Goal: Task Accomplishment & Management: Complete application form

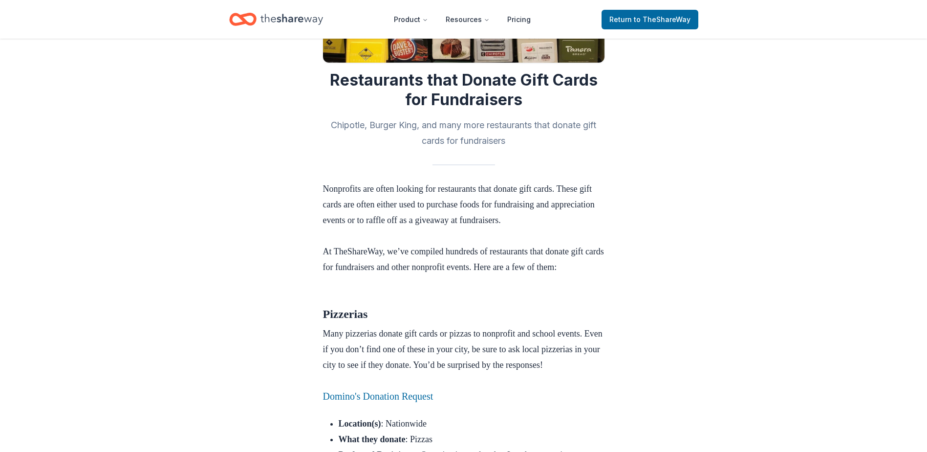
scroll to position [175, 0]
click at [417, 402] on link "Domino's Donation Request" at bounding box center [378, 396] width 110 height 11
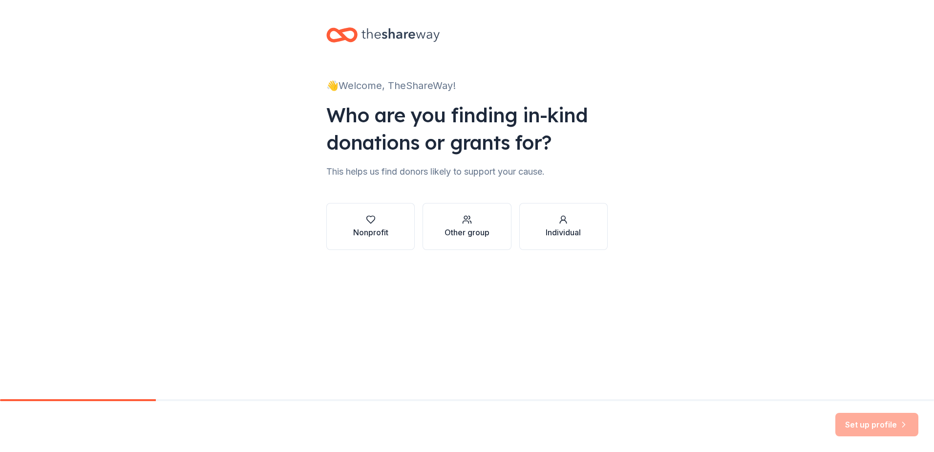
click at [607, 289] on div "👋 Welcome, TheShareWay! Who are you finding in-kind donations or grants for? Th…" at bounding box center [467, 148] width 313 height 297
click at [399, 221] on button "Nonprofit" at bounding box center [370, 226] width 88 height 47
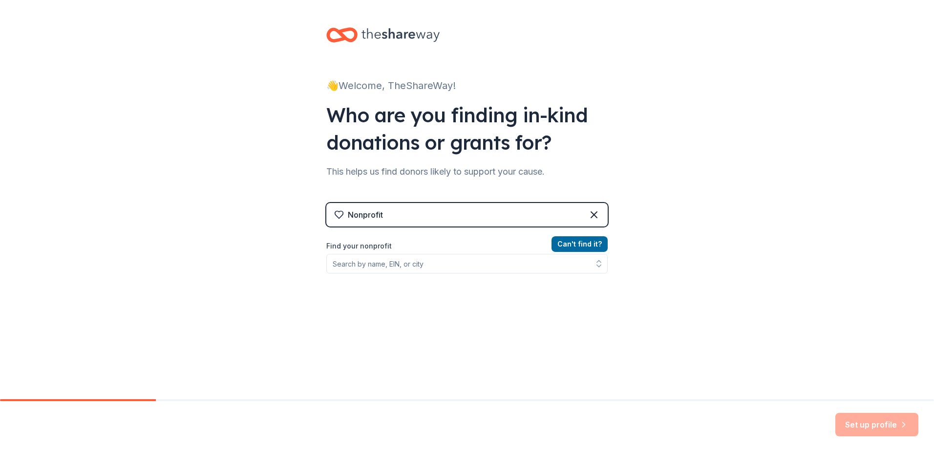
click at [501, 172] on div "This helps us find donors likely to support your cause." at bounding box center [466, 172] width 281 height 16
click at [572, 343] on div "Can ' t find it? Find your nonprofit" at bounding box center [466, 294] width 281 height 113
click at [492, 258] on input "Find your nonprofit" at bounding box center [466, 264] width 281 height 20
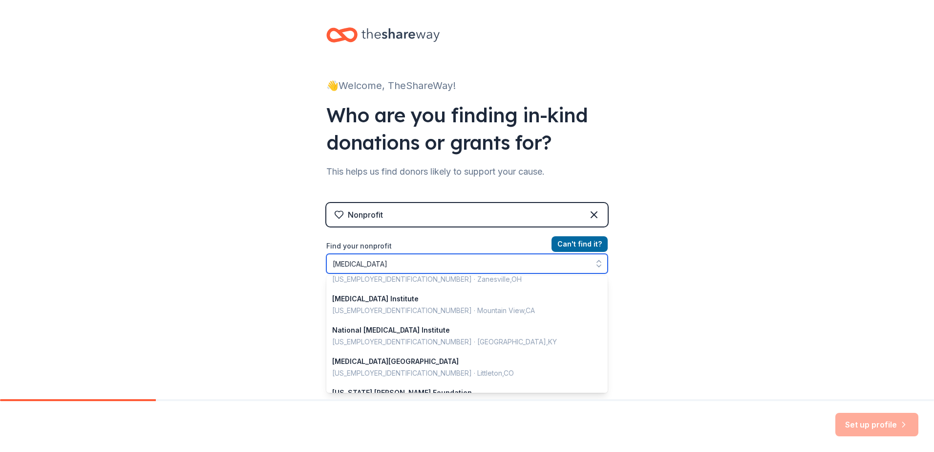
scroll to position [253, 0]
type input "parkinsons foundation"
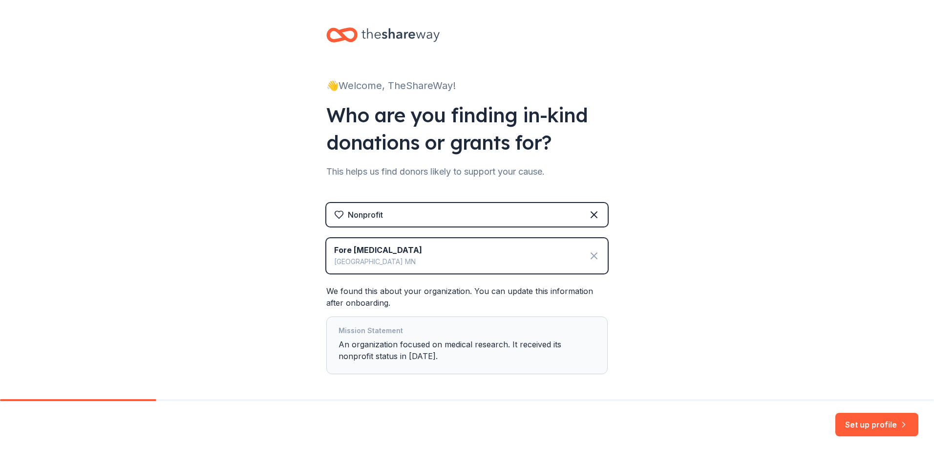
click at [595, 258] on icon at bounding box center [594, 256] width 12 height 12
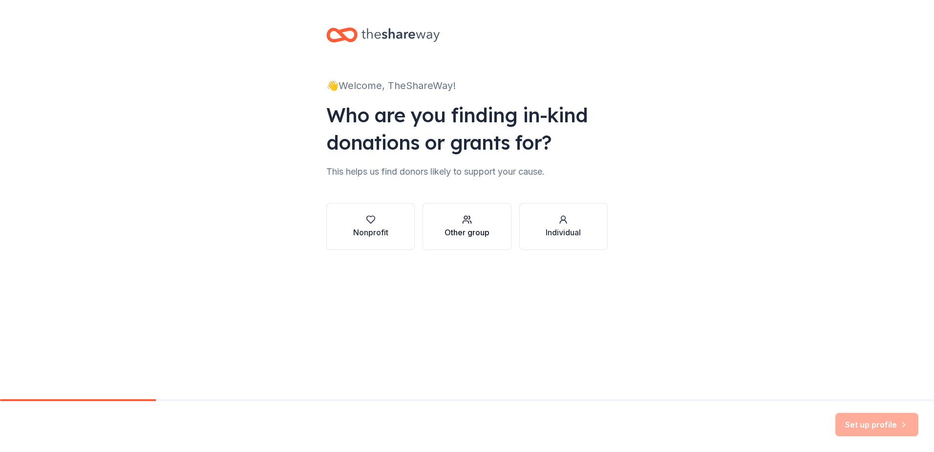
click at [462, 224] on div "Other group" at bounding box center [467, 226] width 45 height 23
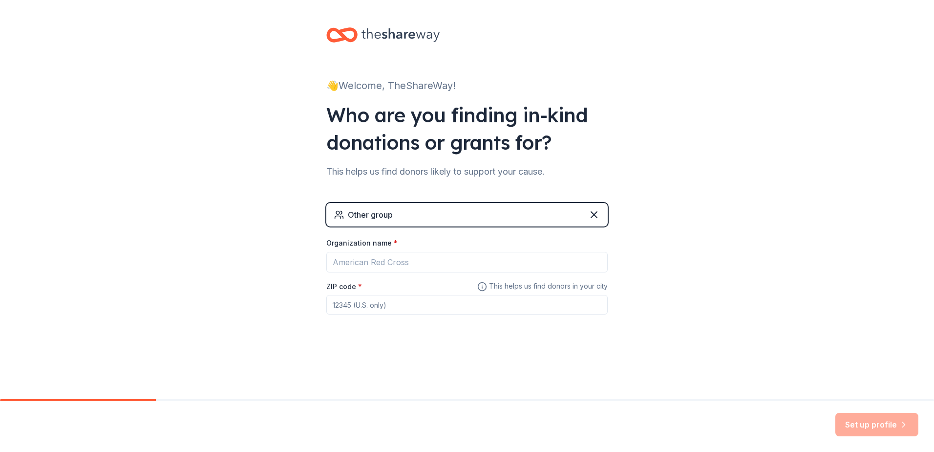
click at [293, 139] on div "👋 Welcome, TheShareWay! Who are you finding in-kind donations or grants for? Th…" at bounding box center [467, 190] width 934 height 381
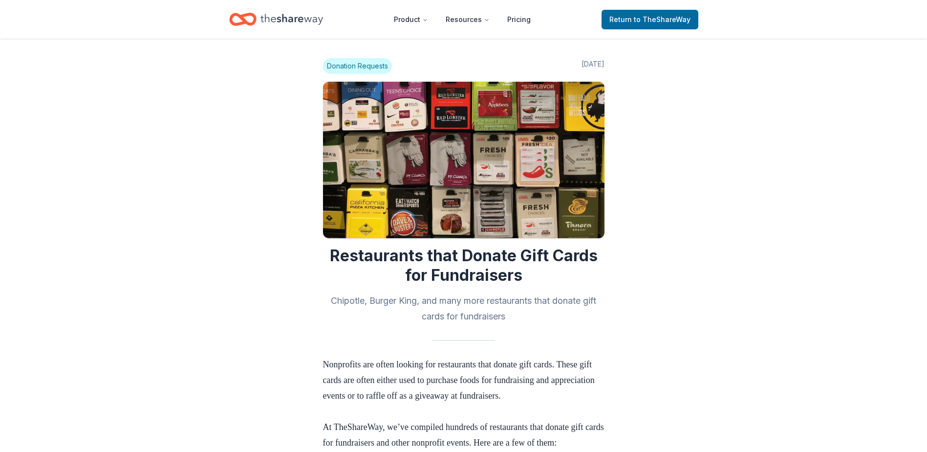
scroll to position [175, 0]
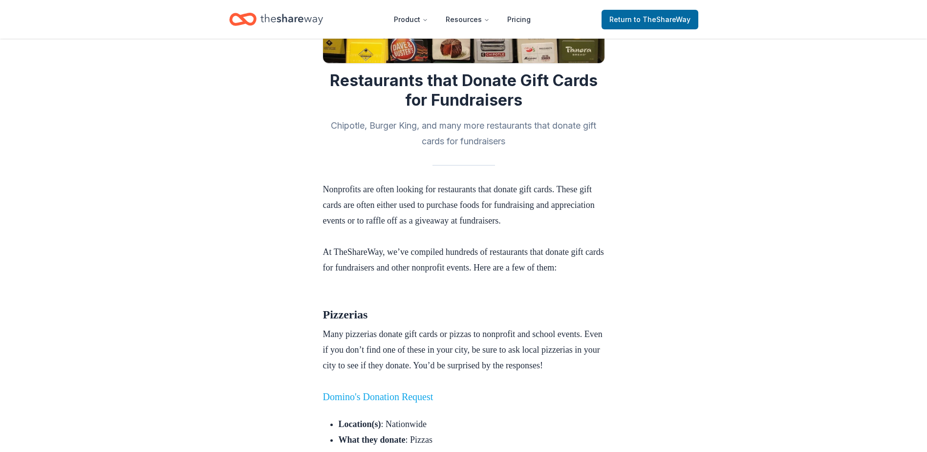
click at [371, 402] on link "Domino's Donation Request" at bounding box center [378, 396] width 110 height 11
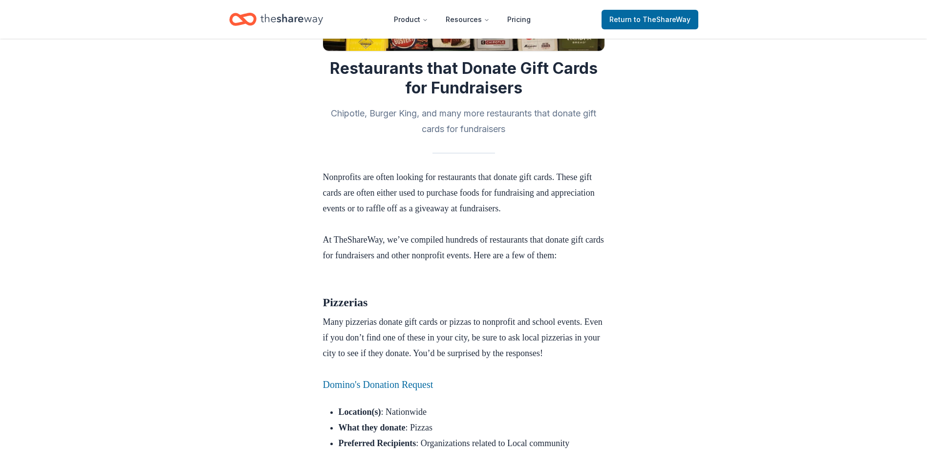
scroll to position [188, 0]
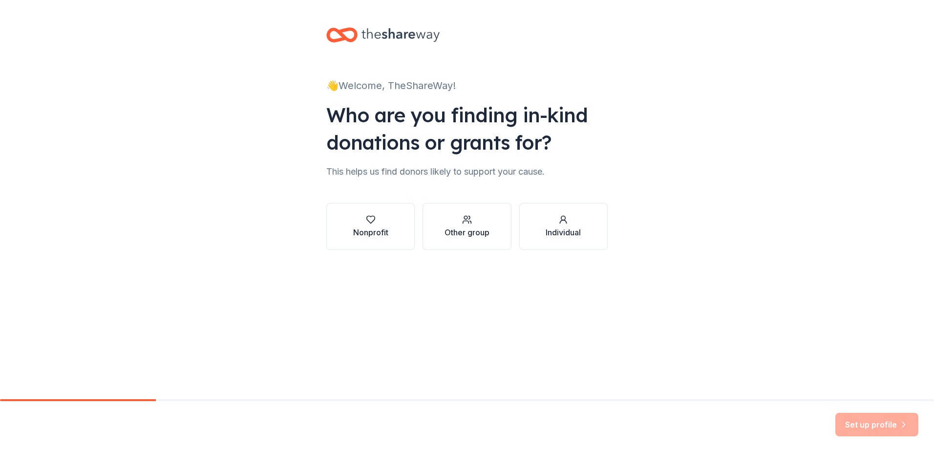
click at [168, 135] on div "👋 Welcome, TheShareWay! Who are you finding in-kind donations or grants for? Th…" at bounding box center [467, 148] width 934 height 297
click at [565, 223] on icon "button" at bounding box center [564, 220] width 10 height 10
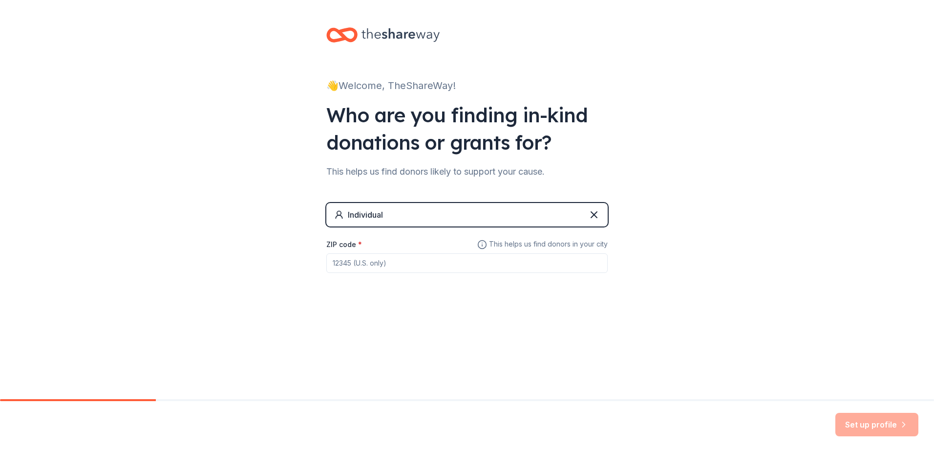
click at [432, 268] on input "ZIP code *" at bounding box center [466, 263] width 281 height 20
type input "10128"
click at [863, 418] on button "Set up profile" at bounding box center [877, 423] width 83 height 23
click at [545, 215] on div "Individual" at bounding box center [466, 214] width 281 height 23
click at [715, 242] on div "👋 Welcome, TheShareWay! Who are you finding in-kind donations or grants for? Th…" at bounding box center [467, 169] width 934 height 339
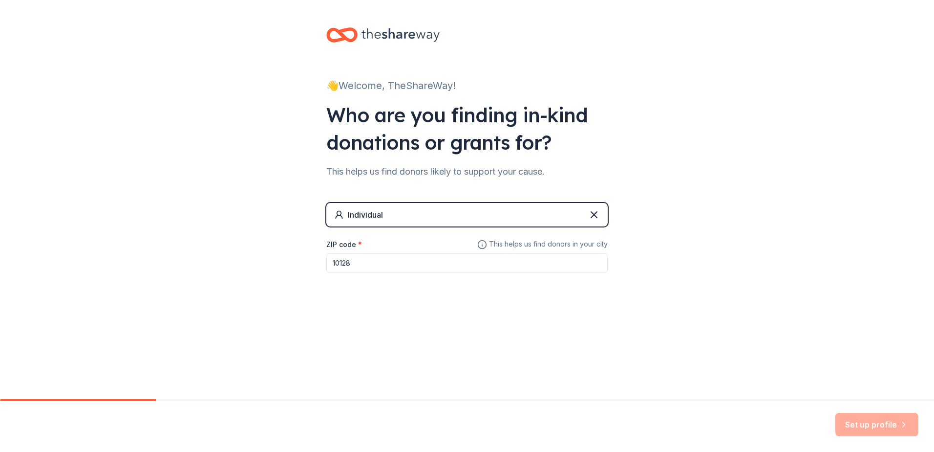
click at [487, 263] on input "10128" at bounding box center [466, 263] width 281 height 20
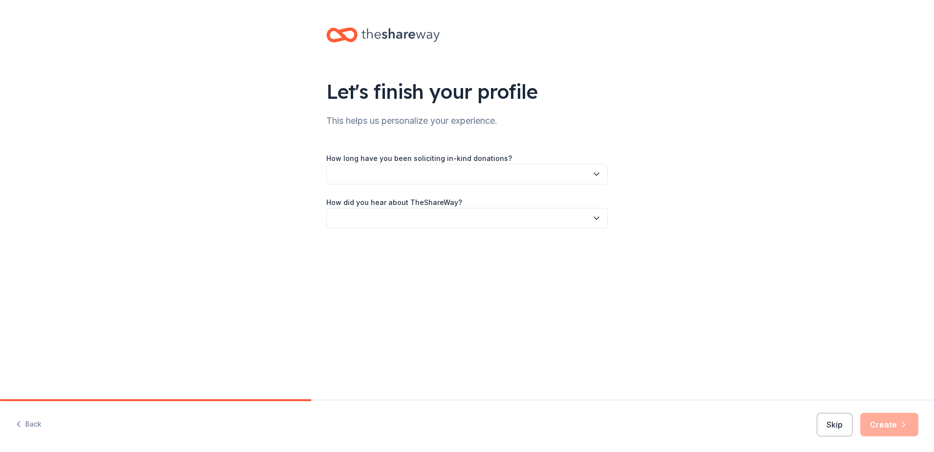
click at [451, 179] on button "button" at bounding box center [466, 174] width 281 height 21
click at [436, 194] on div "This is my first time!" at bounding box center [467, 201] width 277 height 20
click at [454, 214] on button "button" at bounding box center [466, 218] width 281 height 21
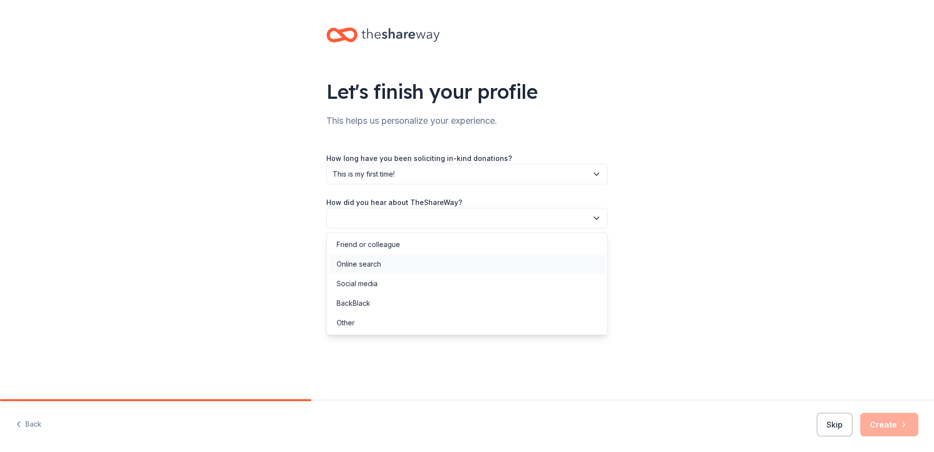
click at [389, 265] on div "Online search" at bounding box center [467, 264] width 277 height 20
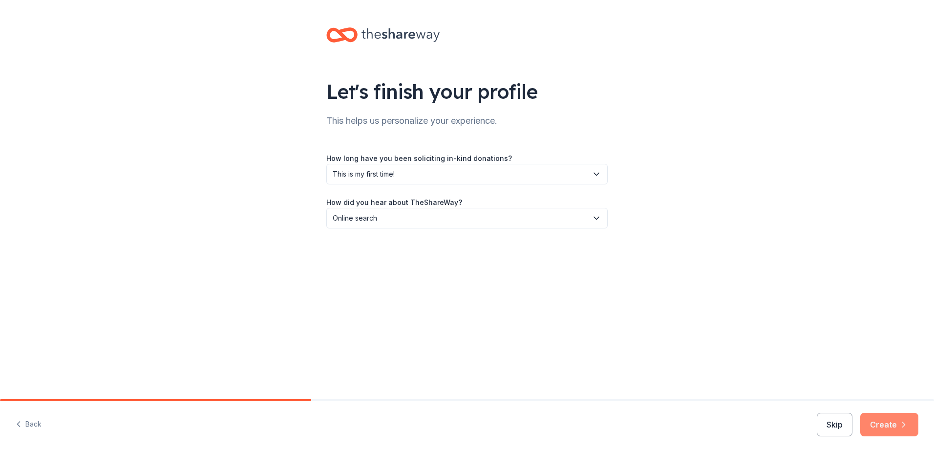
click at [876, 425] on button "Create" at bounding box center [890, 423] width 58 height 23
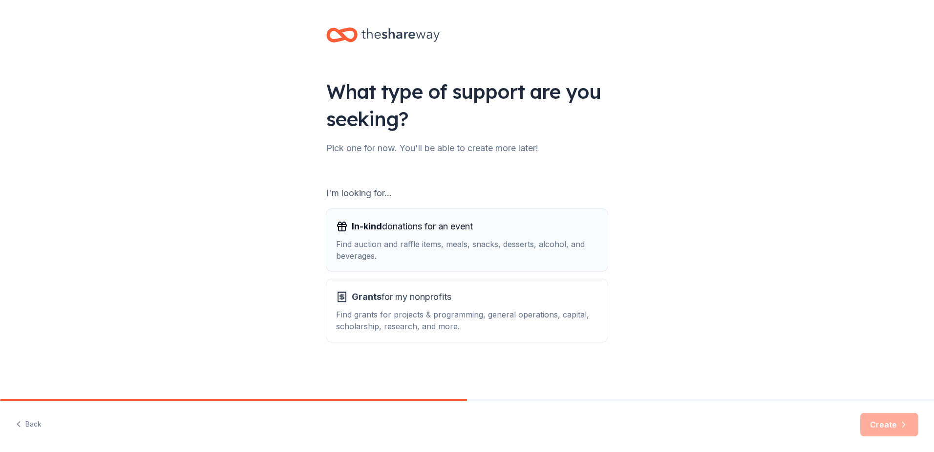
click at [472, 242] on div "Find auction and raffle items, meals, snacks, desserts, alcohol, and beverages." at bounding box center [467, 249] width 262 height 23
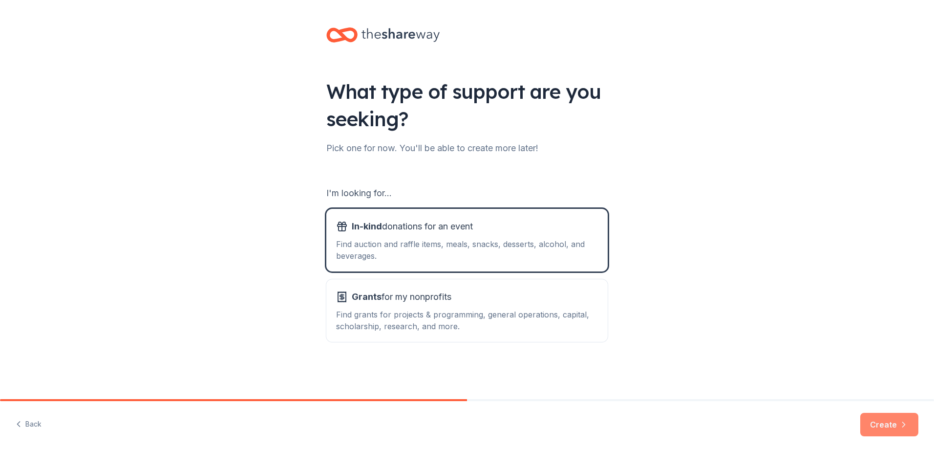
click at [893, 428] on button "Create" at bounding box center [890, 423] width 58 height 23
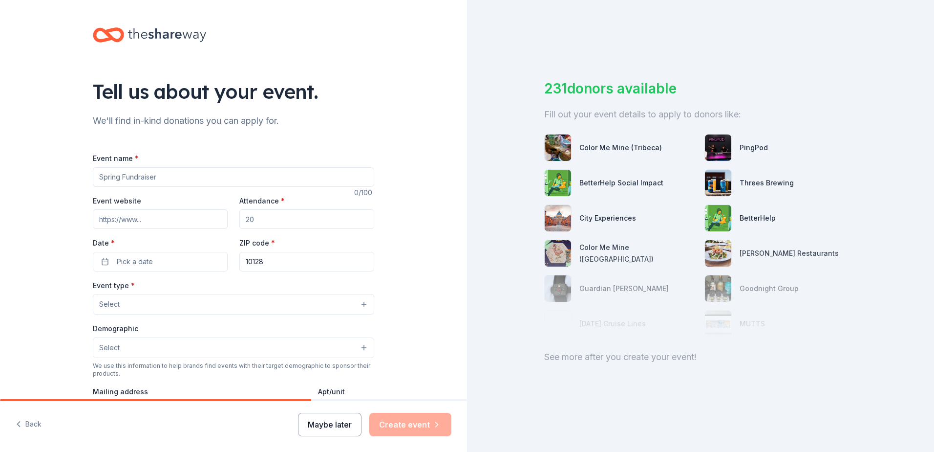
click at [340, 429] on button "Maybe later" at bounding box center [330, 423] width 64 height 23
click at [334, 423] on button "Maybe later" at bounding box center [330, 423] width 64 height 23
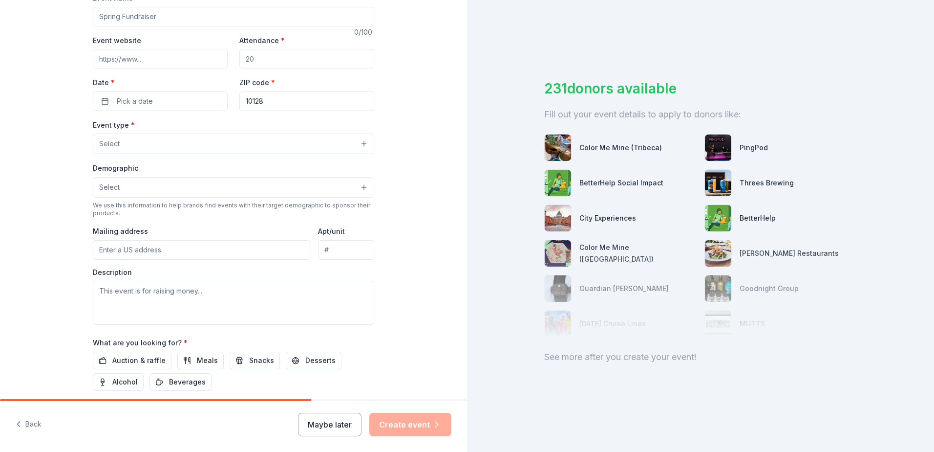
scroll to position [228, 0]
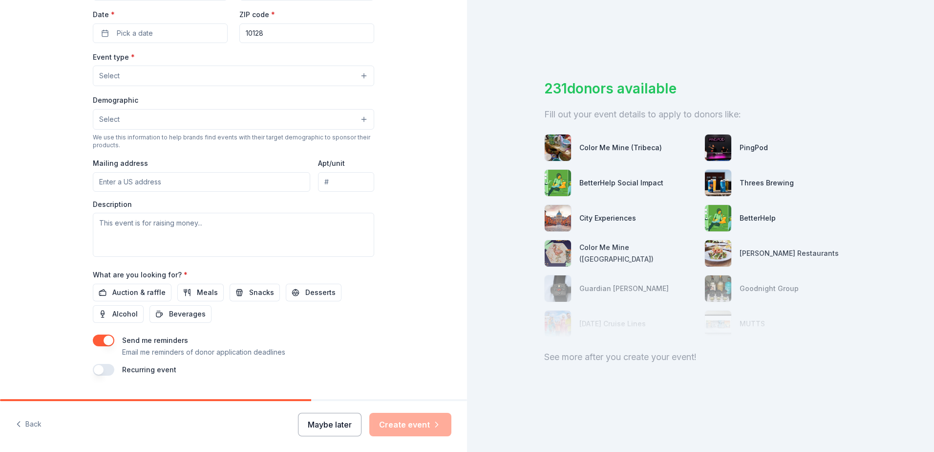
click at [325, 424] on button "Maybe later" at bounding box center [330, 423] width 64 height 23
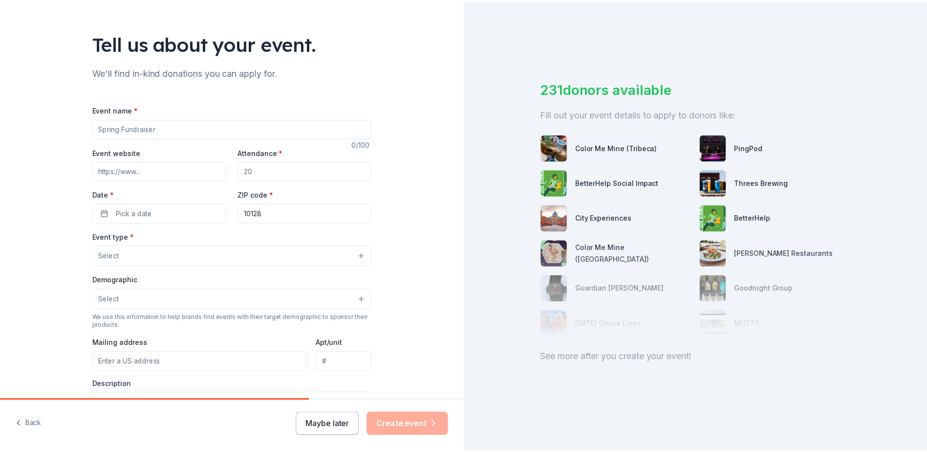
scroll to position [0, 0]
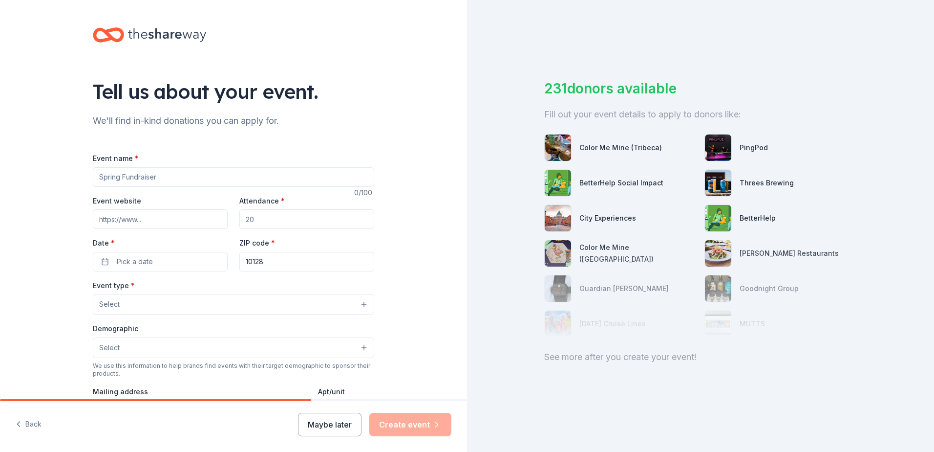
click at [194, 178] on input "Event name *" at bounding box center [233, 177] width 281 height 20
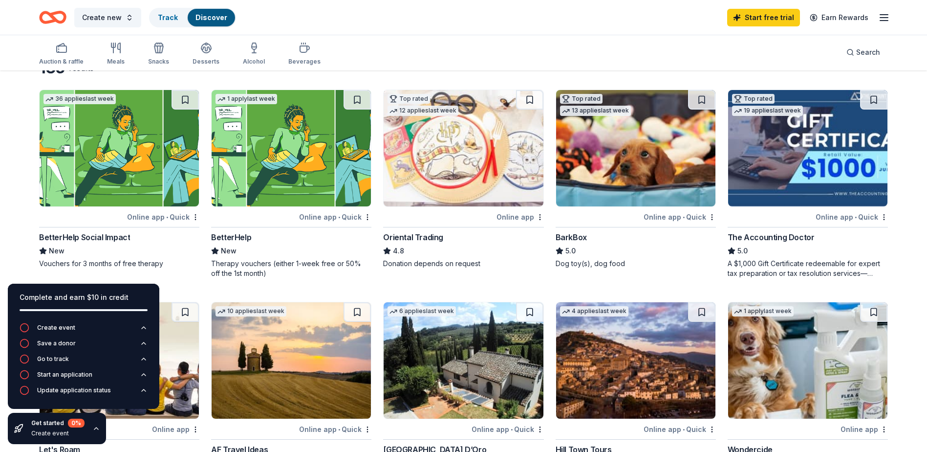
scroll to position [65, 0]
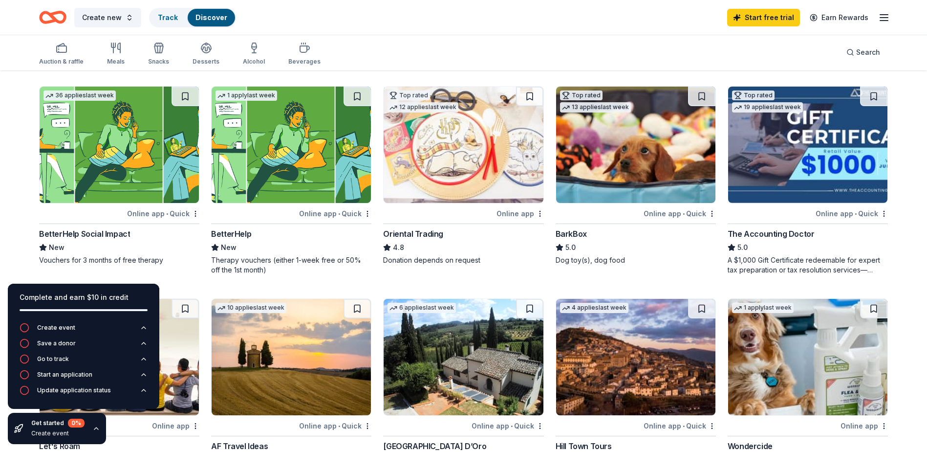
click at [455, 6] on div "Create new Track Discover Start free trial Earn Rewards" at bounding box center [463, 17] width 849 height 23
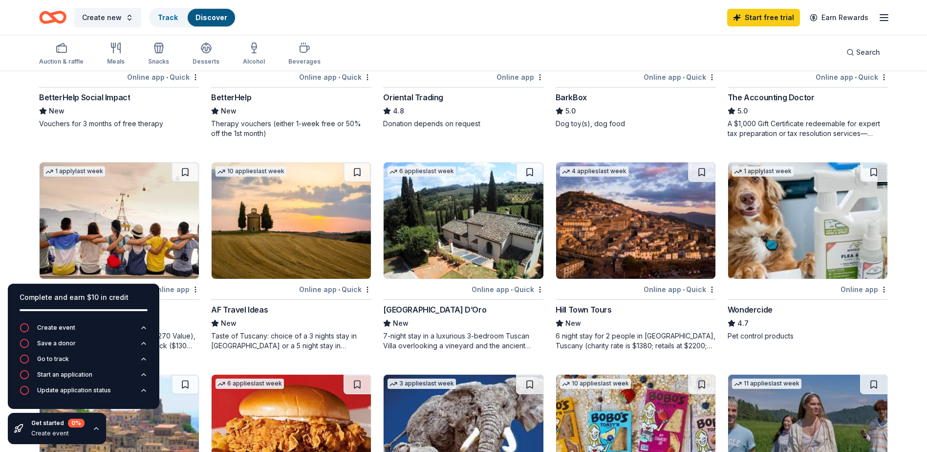
scroll to position [0, 0]
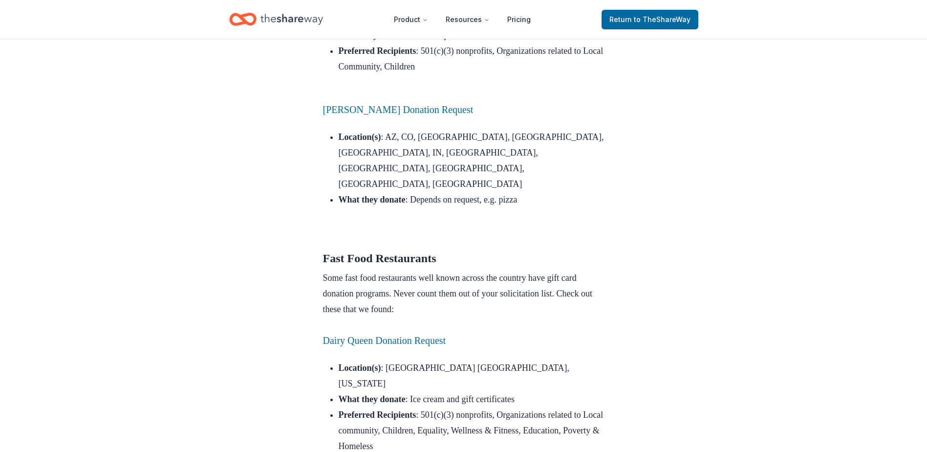
scroll to position [838, 0]
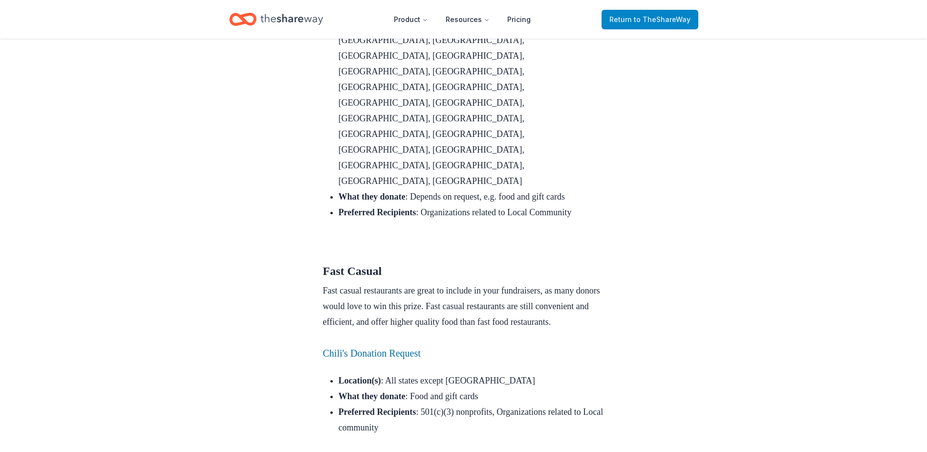
scroll to position [2223, 0]
